Goal: Register for event/course

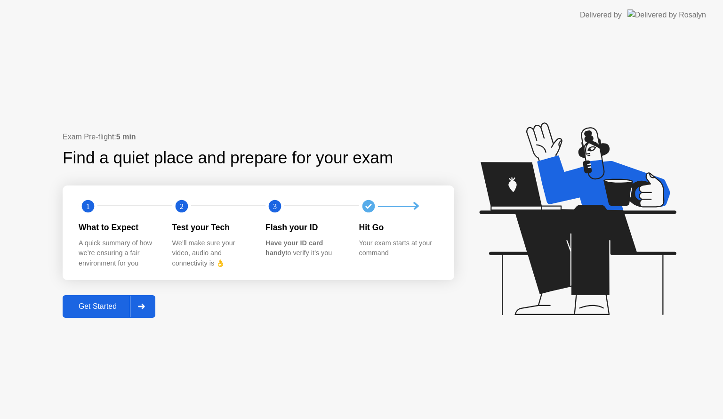
click at [108, 307] on div "Get Started" at bounding box center [97, 306] width 64 height 8
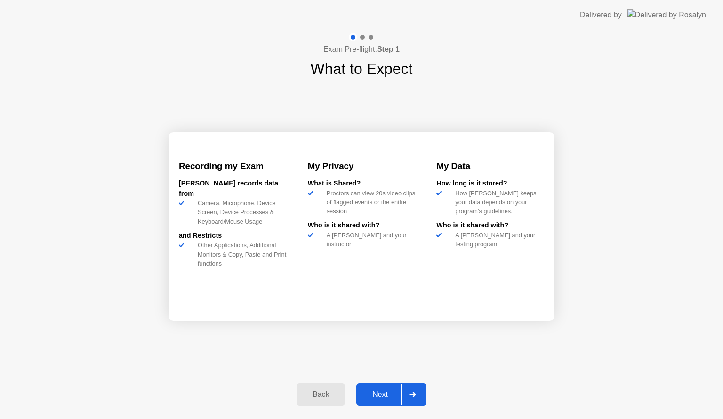
click at [377, 396] on div "Next" at bounding box center [380, 394] width 42 height 8
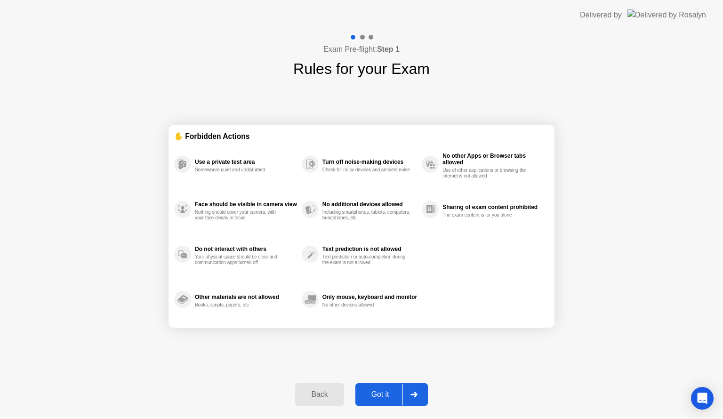
click at [377, 393] on div "Got it" at bounding box center [380, 394] width 44 height 8
select select "**********"
select select "*******"
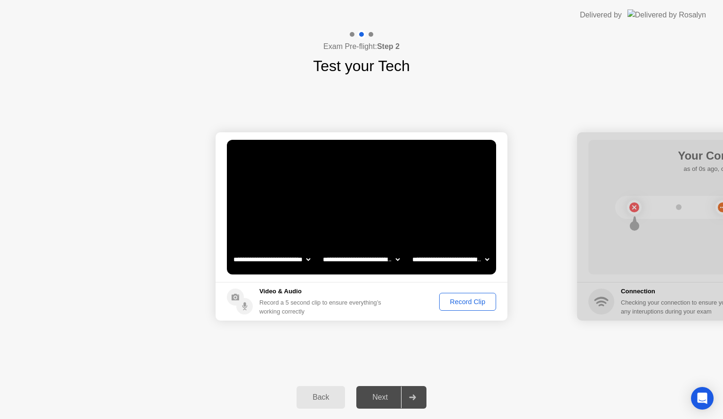
click at [460, 305] on div "Record Clip" at bounding box center [467, 302] width 50 height 8
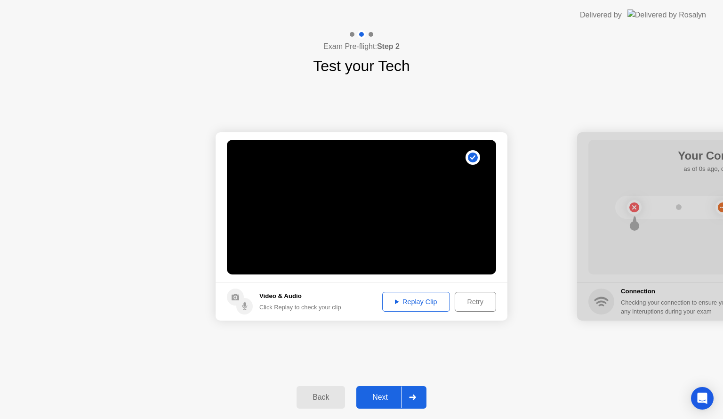
click at [374, 396] on div "Next" at bounding box center [380, 397] width 42 height 8
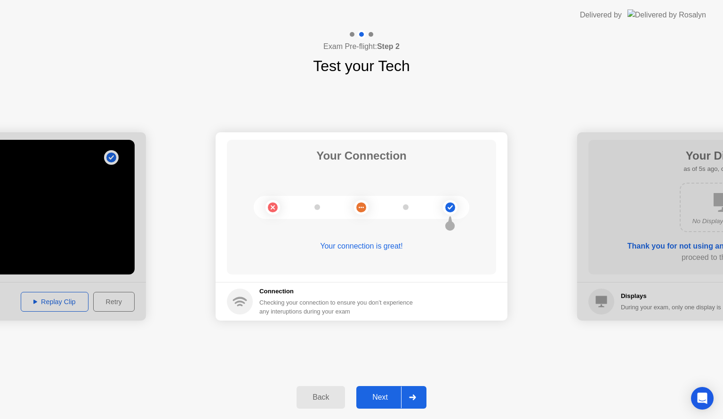
click at [386, 404] on button "Next" at bounding box center [391, 397] width 70 height 23
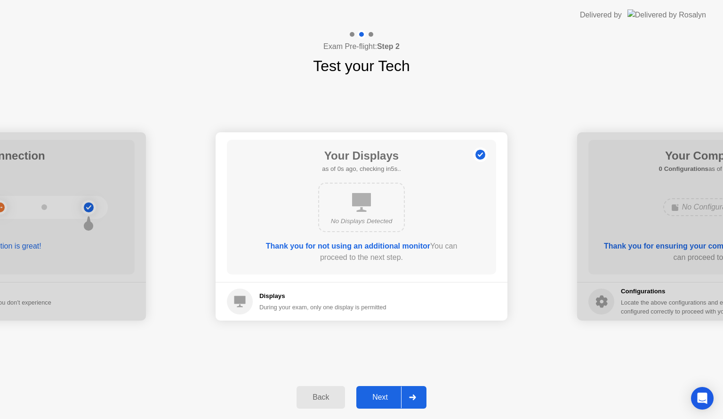
click at [378, 401] on div "Next" at bounding box center [380, 397] width 42 height 8
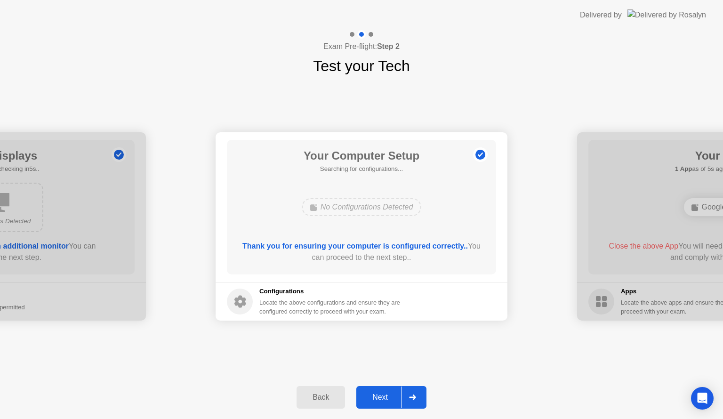
click at [378, 401] on div "Next" at bounding box center [380, 397] width 42 height 8
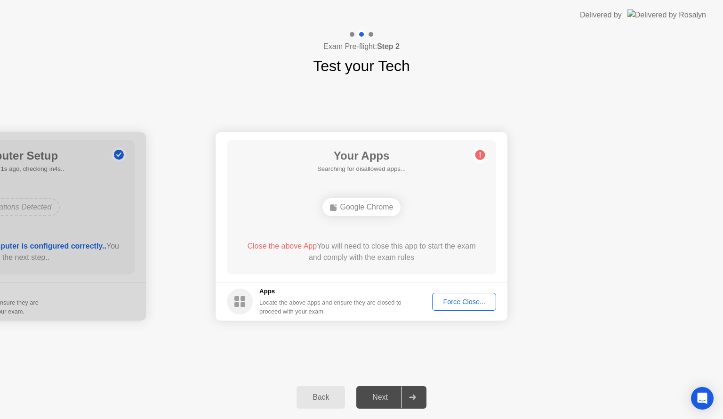
click at [435, 302] on button "Force Close..." at bounding box center [464, 302] width 64 height 18
click at [454, 300] on div "Force Close..." at bounding box center [463, 302] width 57 height 8
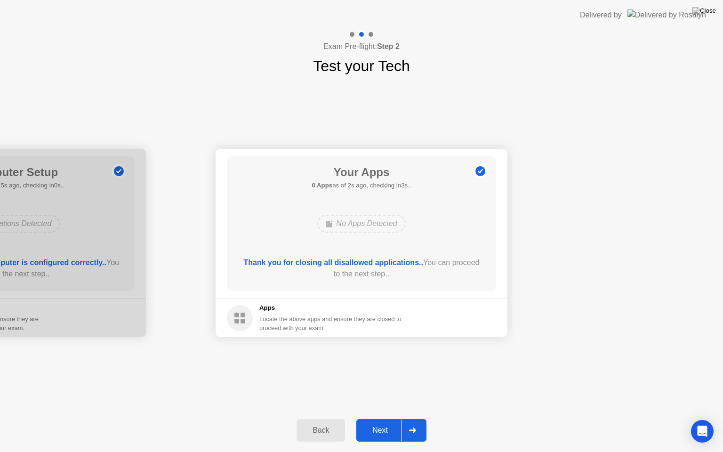
click at [384, 418] on div "Next" at bounding box center [380, 430] width 42 height 8
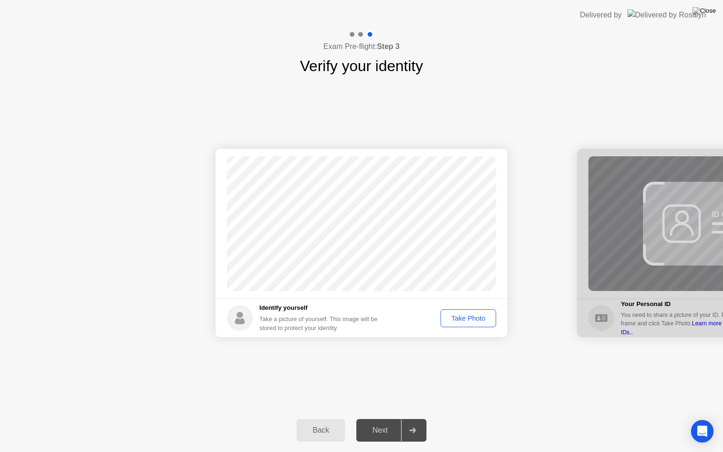
click at [485, 314] on div "Take Photo" at bounding box center [468, 318] width 49 height 8
click at [374, 418] on div "Next" at bounding box center [380, 430] width 42 height 8
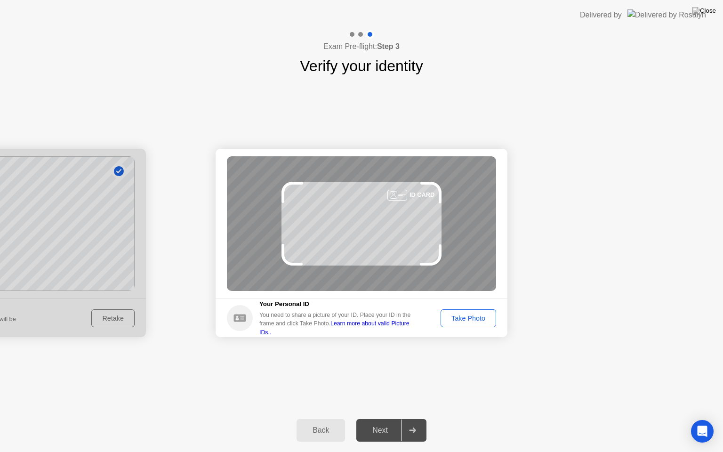
click at [459, 314] on div "Take Photo" at bounding box center [468, 318] width 49 height 8
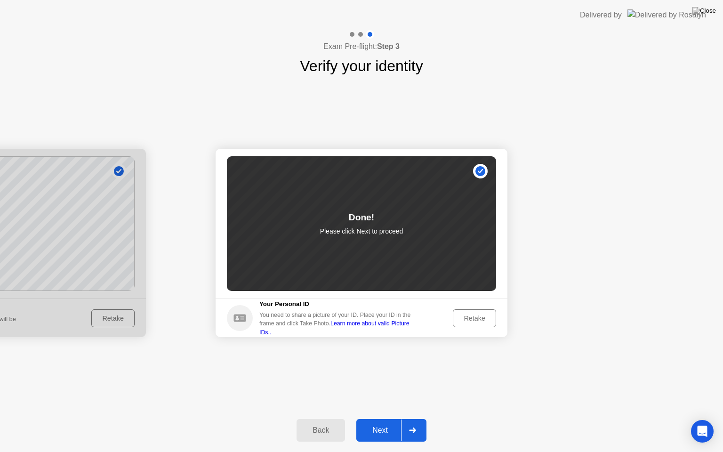
click at [378, 418] on div "Next" at bounding box center [380, 430] width 42 height 8
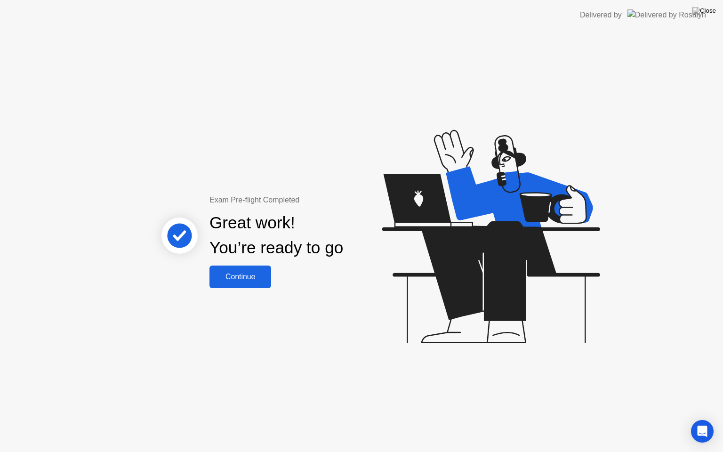
click at [235, 274] on div "Continue" at bounding box center [240, 276] width 56 height 8
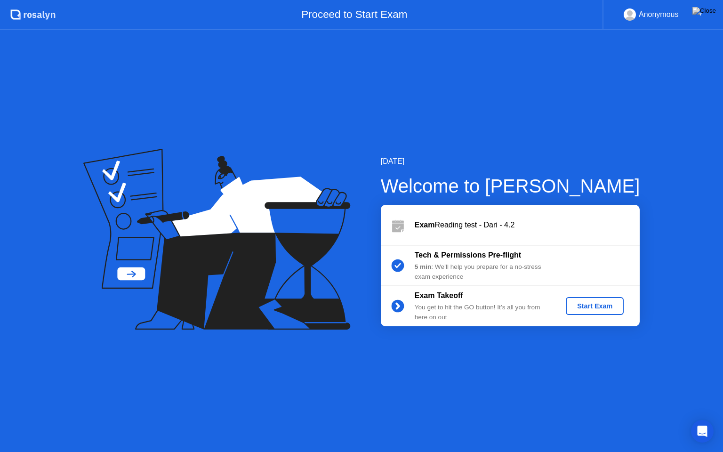
click at [594, 312] on button "Start Exam" at bounding box center [595, 306] width 58 height 18
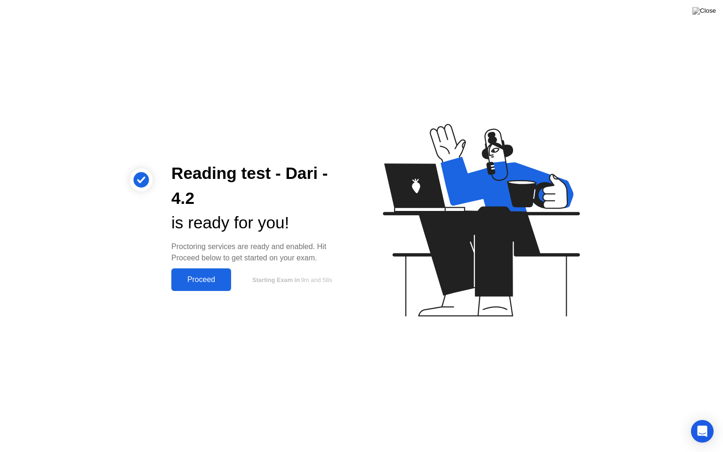
click at [202, 280] on div "Proceed" at bounding box center [201, 279] width 54 height 8
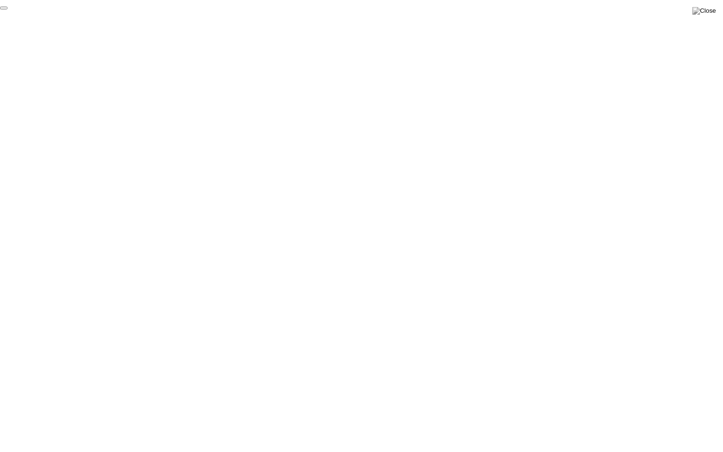
click div "End Proctoring Session"
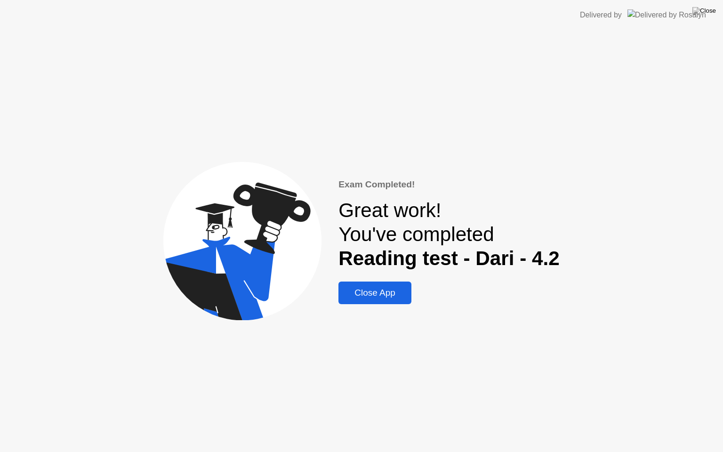
click at [366, 300] on button "Close App" at bounding box center [374, 292] width 73 height 23
